Goal: Navigation & Orientation: Find specific page/section

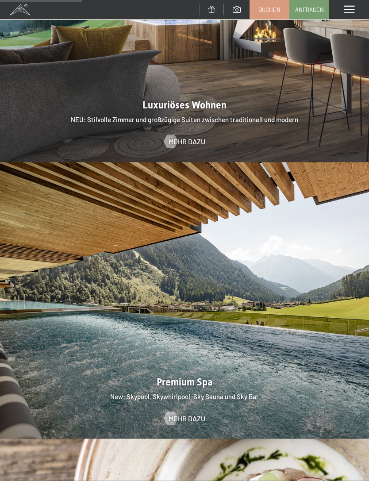
scroll to position [1028, 0]
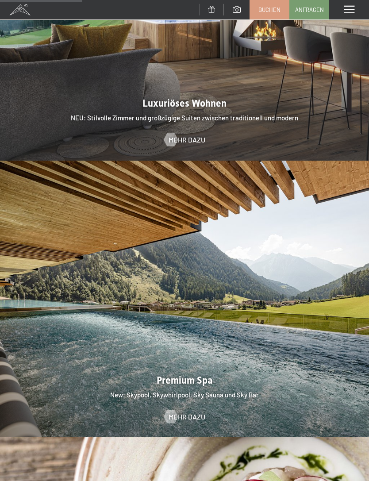
click at [191, 412] on span "Mehr dazu" at bounding box center [187, 417] width 37 height 10
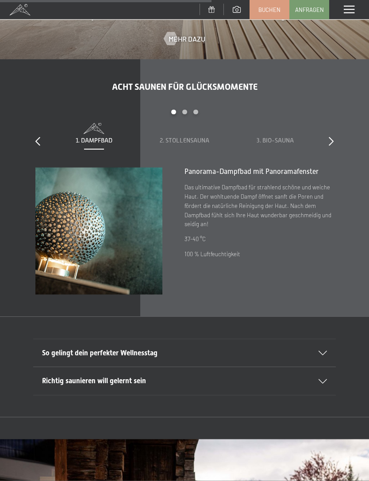
scroll to position [2086, 0]
click at [325, 351] on icon at bounding box center [323, 353] width 8 height 4
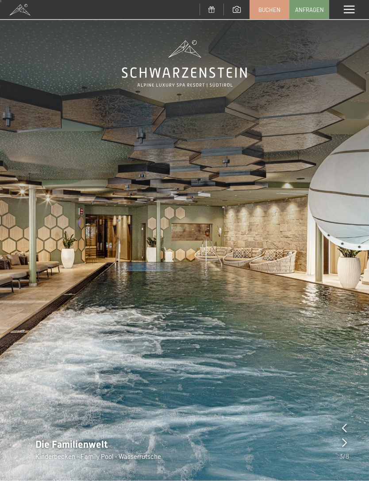
scroll to position [0, 0]
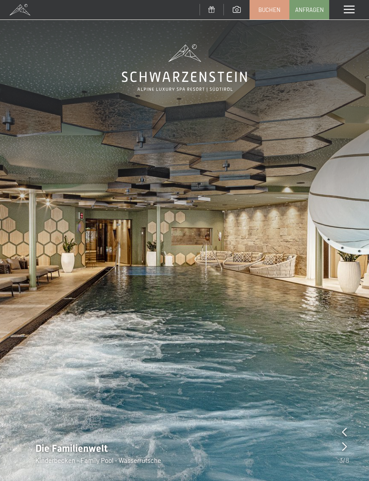
click at [342, 9] on div "Menü" at bounding box center [349, 9] width 40 height 19
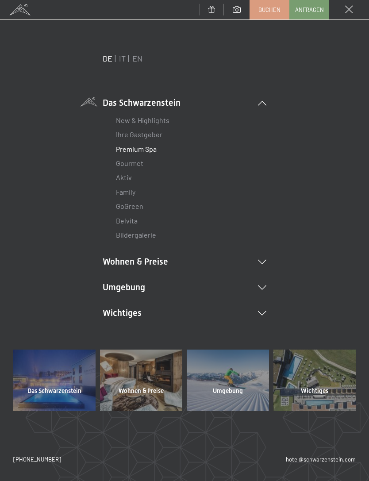
click at [143, 152] on link "Premium Spa" at bounding box center [136, 149] width 41 height 8
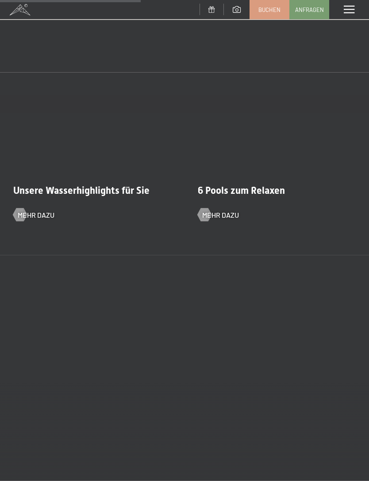
scroll to position [1613, 0]
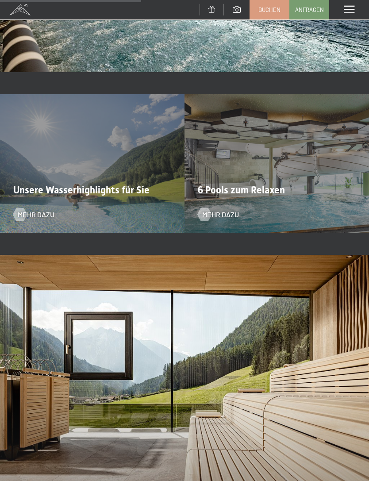
click at [224, 210] on span "Mehr dazu" at bounding box center [220, 215] width 37 height 10
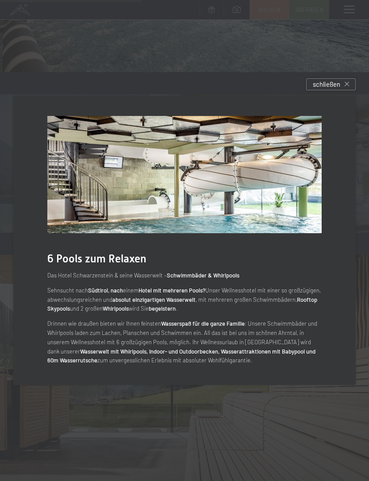
click at [327, 89] on span "schließen" at bounding box center [326, 84] width 27 height 9
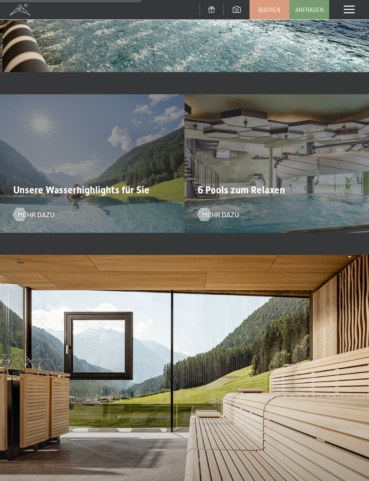
click at [38, 212] on span "Mehr dazu" at bounding box center [36, 215] width 37 height 10
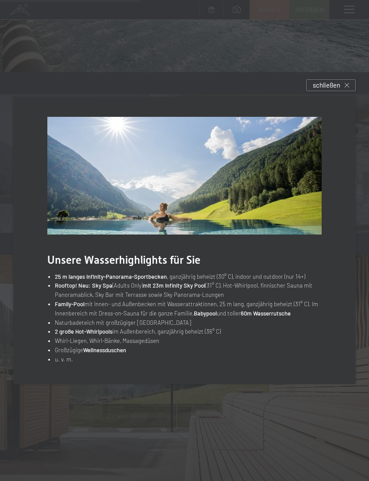
click at [326, 90] on span "schließen" at bounding box center [326, 85] width 27 height 9
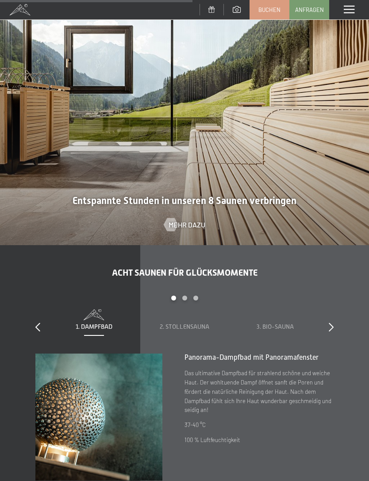
scroll to position [1898, 0]
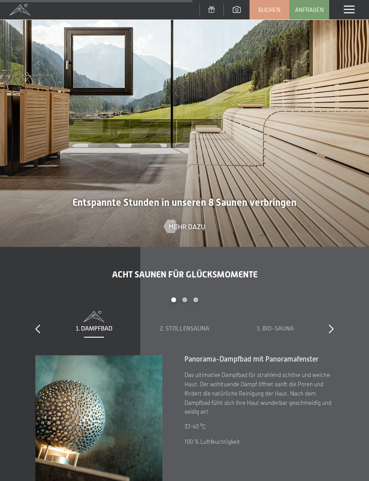
click at [196, 222] on span "Mehr dazu" at bounding box center [187, 227] width 37 height 10
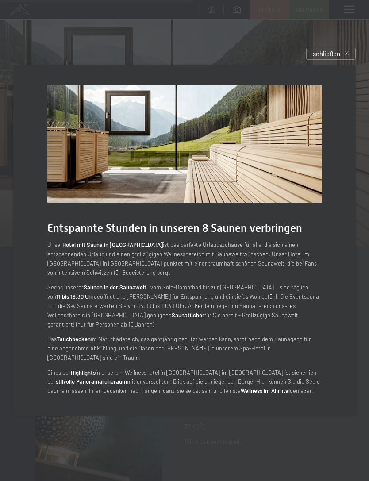
click at [328, 58] on span "schließen" at bounding box center [326, 53] width 27 height 9
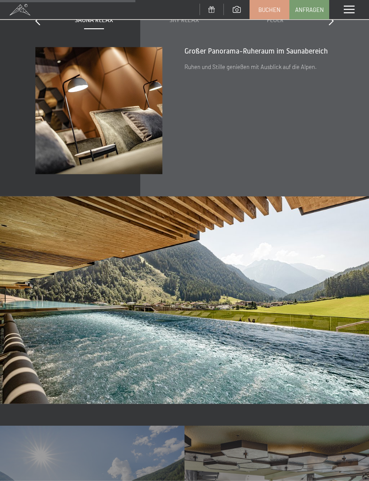
scroll to position [1281, 0]
click at [352, 11] on span at bounding box center [349, 10] width 11 height 8
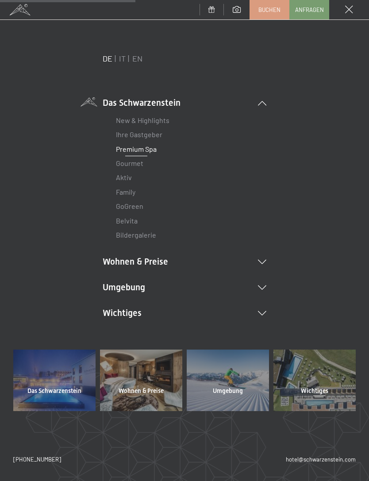
click at [262, 315] on li "Wichtiges Lage & Anreise Online bezahlen Webcam & Wetter Downloads" at bounding box center [185, 313] width 164 height 12
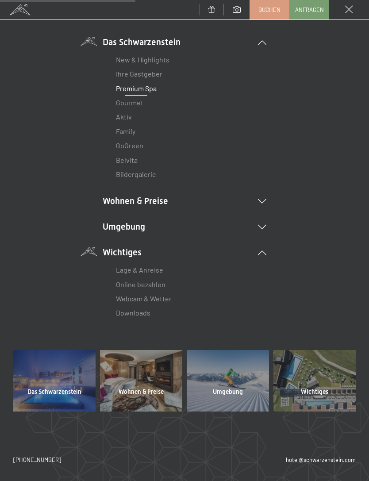
scroll to position [59, 0]
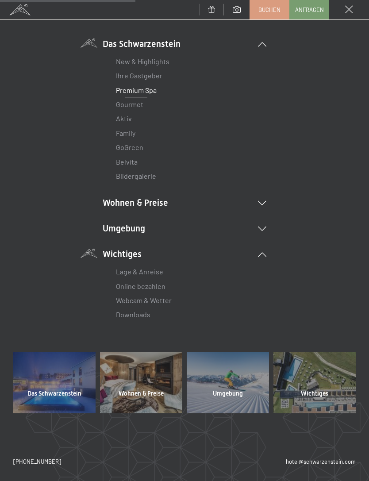
click at [311, 390] on span "Wichtiges" at bounding box center [314, 394] width 27 height 9
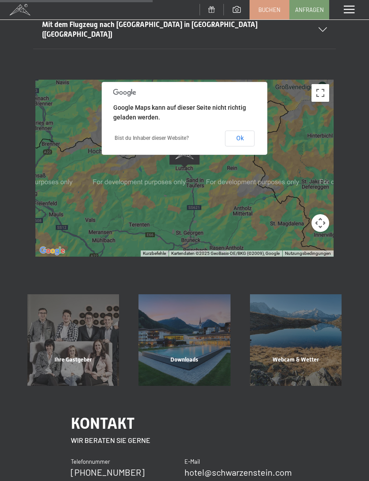
scroll to position [209, 0]
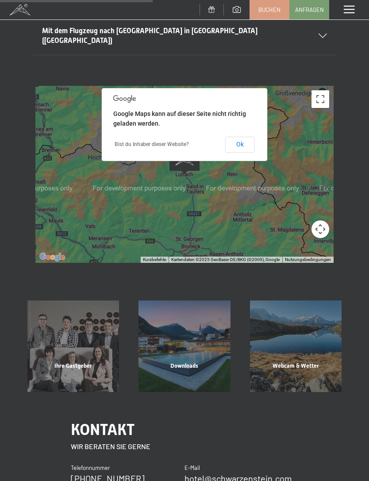
click at [196, 362] on div "Downloads" at bounding box center [184, 377] width 111 height 30
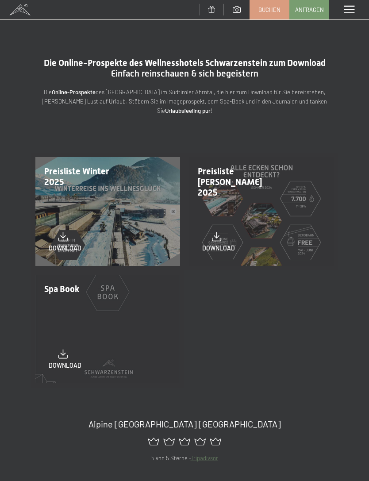
click at [346, 15] on div "Menü" at bounding box center [349, 9] width 40 height 19
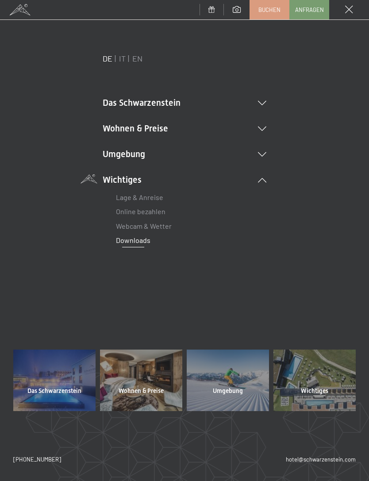
click at [261, 107] on li "Das Schwarzenstein New & Highlights Ihre Gastgeber Premium Spa Gourmet Aktiv Wo…" at bounding box center [185, 103] width 164 height 12
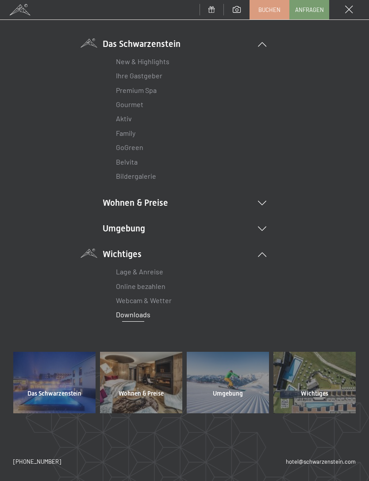
scroll to position [59, 0]
click at [261, 204] on icon at bounding box center [262, 203] width 8 height 4
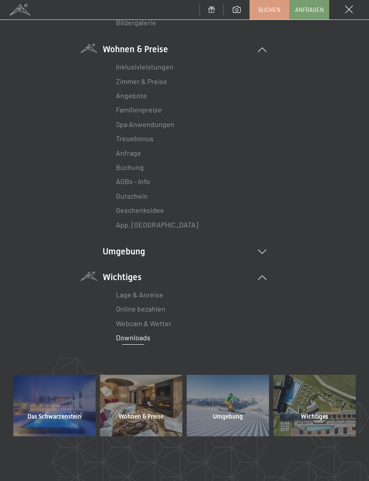
scroll to position [213, 0]
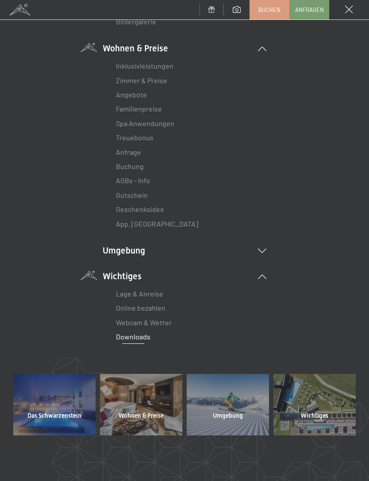
click at [20, 17] on span at bounding box center [20, 9] width 40 height 19
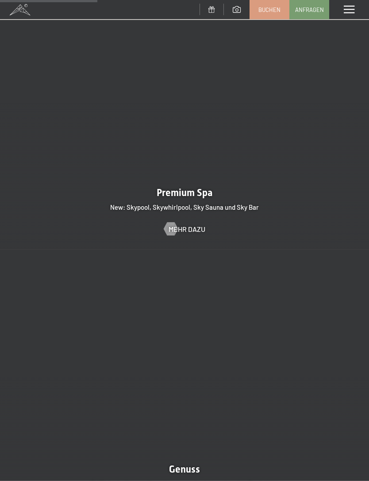
scroll to position [1222, 0]
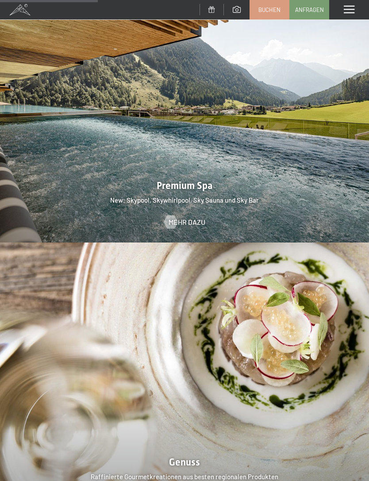
click at [191, 217] on span "Mehr dazu" at bounding box center [187, 222] width 37 height 10
